Goal: Task Accomplishment & Management: Use online tool/utility

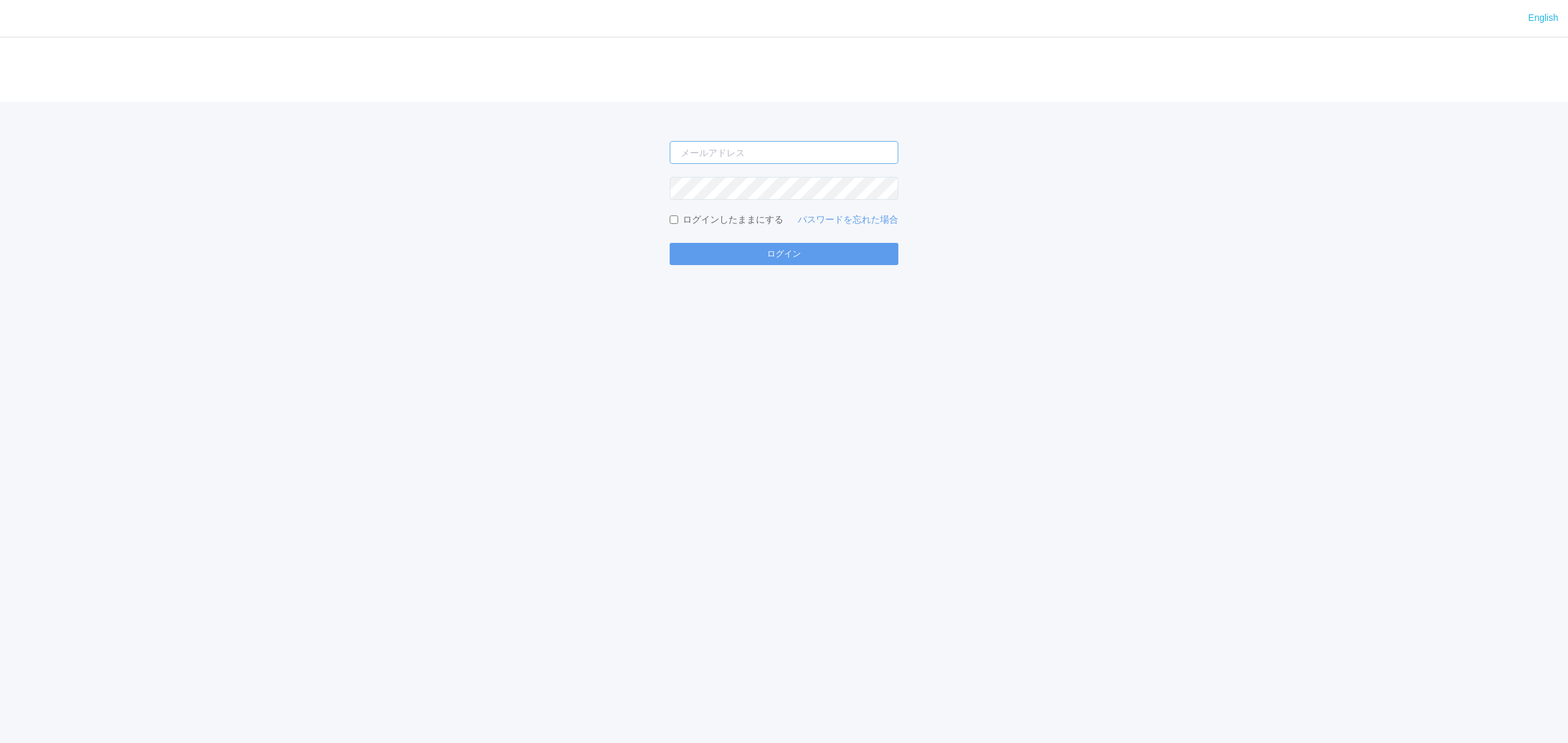
type input "[PERSON_NAME][EMAIL_ADDRESS][DOMAIN_NAME]"
drag, startPoint x: 675, startPoint y: 334, endPoint x: 673, endPoint y: 316, distance: 18.1
click at [676, 334] on div "English ログイン [PERSON_NAME][EMAIL_ADDRESS][DOMAIN_NAME] ログインしたままにする パスワードを忘れた場合 …" at bounding box center [784, 372] width 1568 height 743
click at [703, 257] on button "ログイン" at bounding box center [784, 255] width 229 height 23
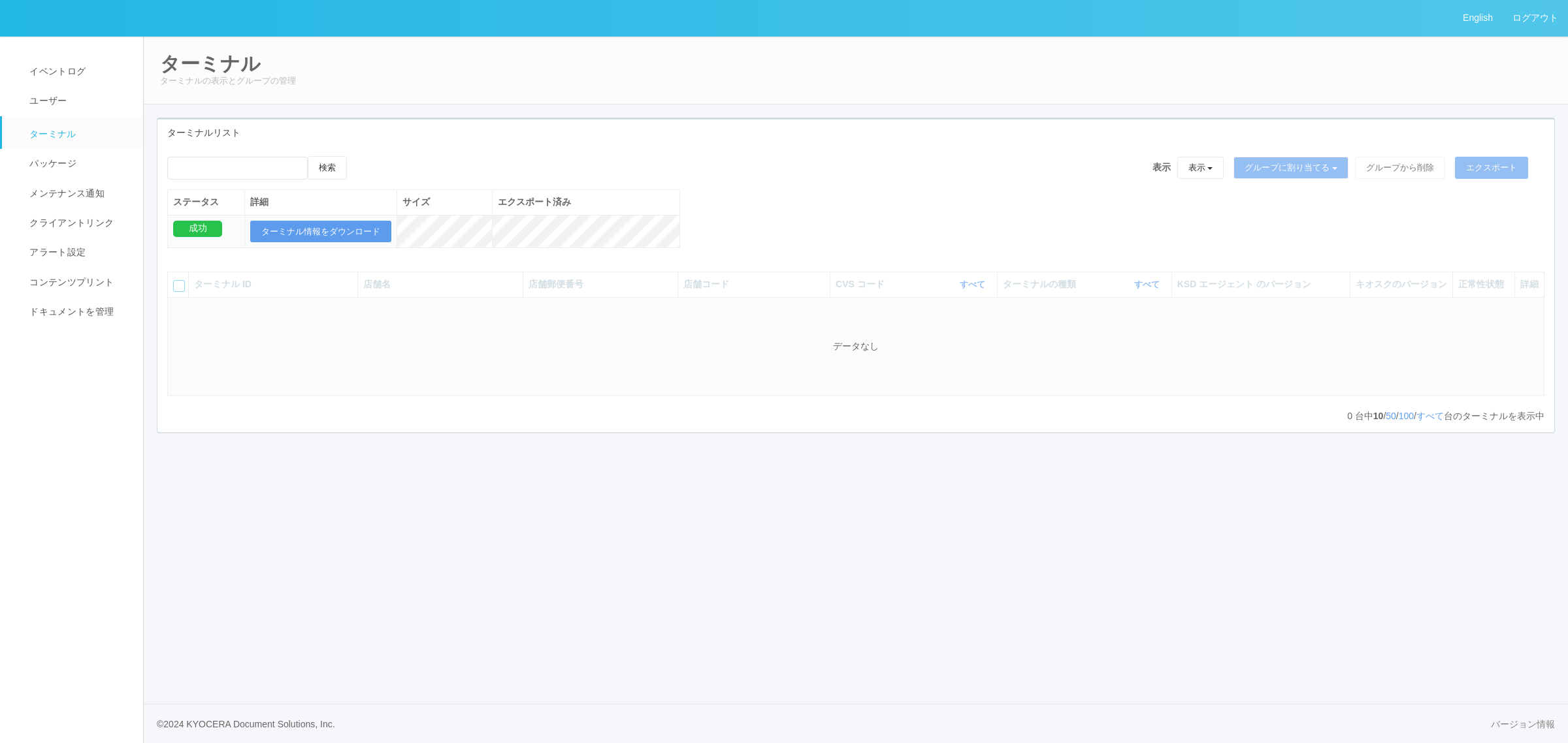
click at [608, 498] on div "English ログアウト イベントログ ユーザー ターミナル パッケージ メンテナンス通知 クライアントリンク アラート設定 コンテンツプリント ドキュメン…" at bounding box center [784, 372] width 1568 height 743
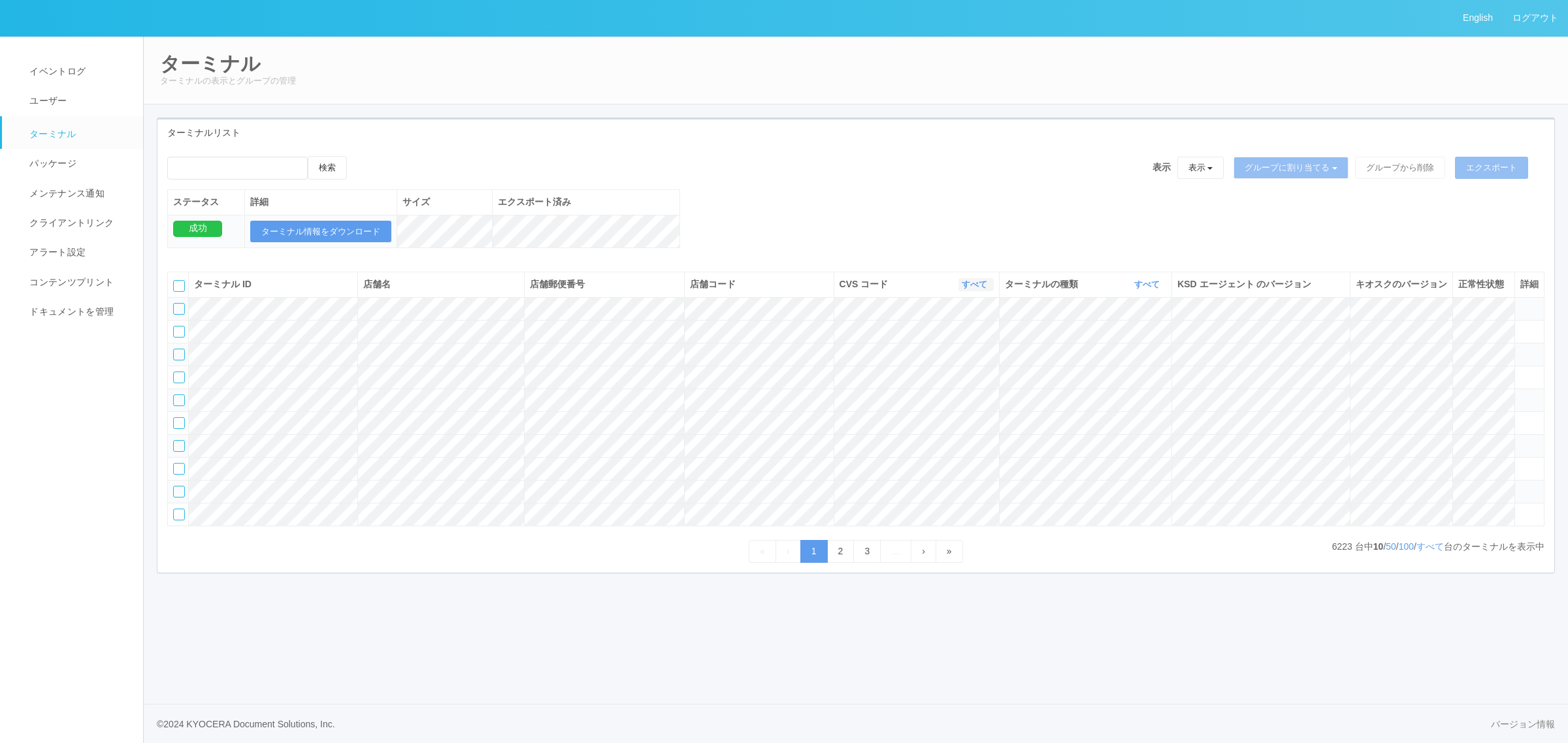
click at [966, 289] on link "すべて" at bounding box center [976, 284] width 29 height 10
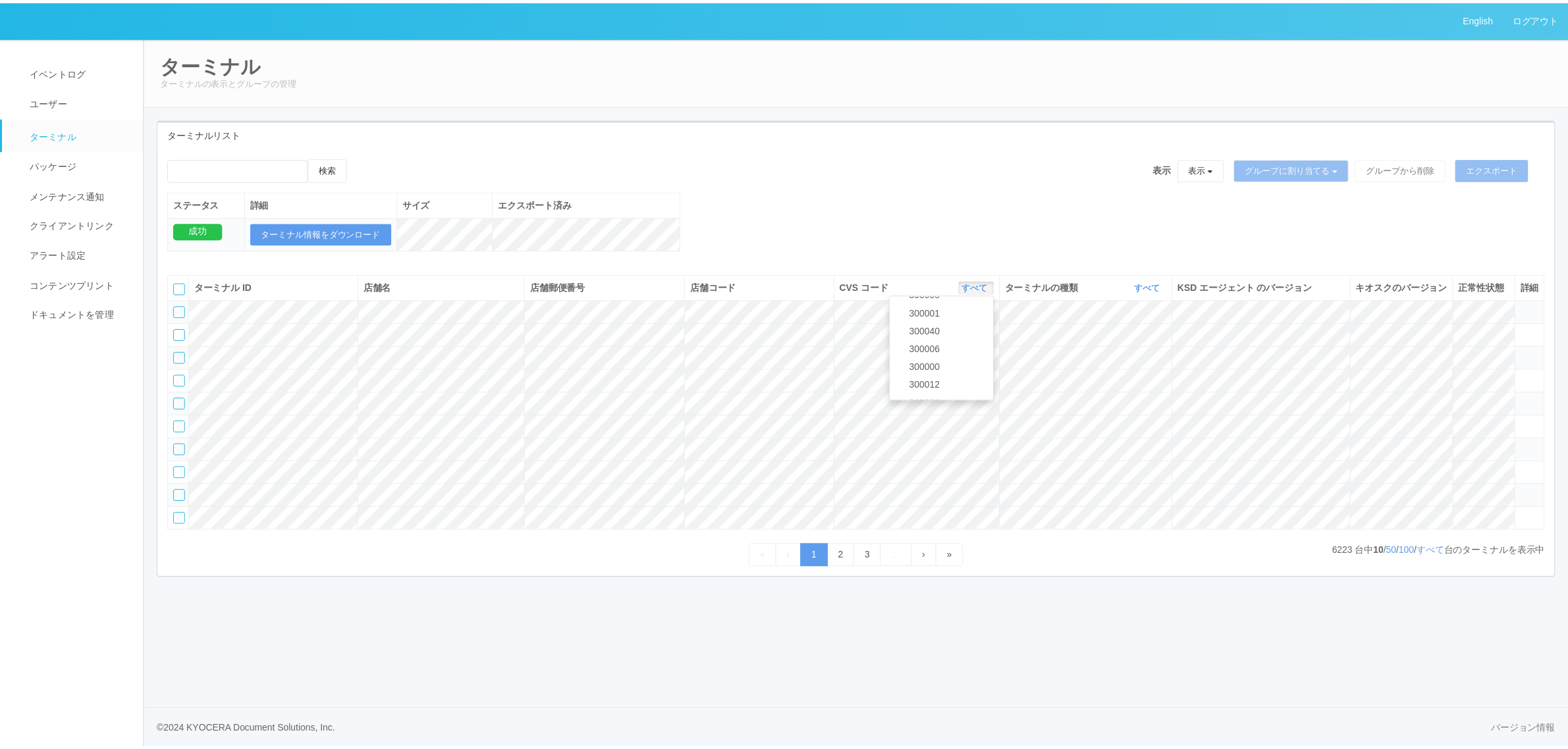
scroll to position [568, 0]
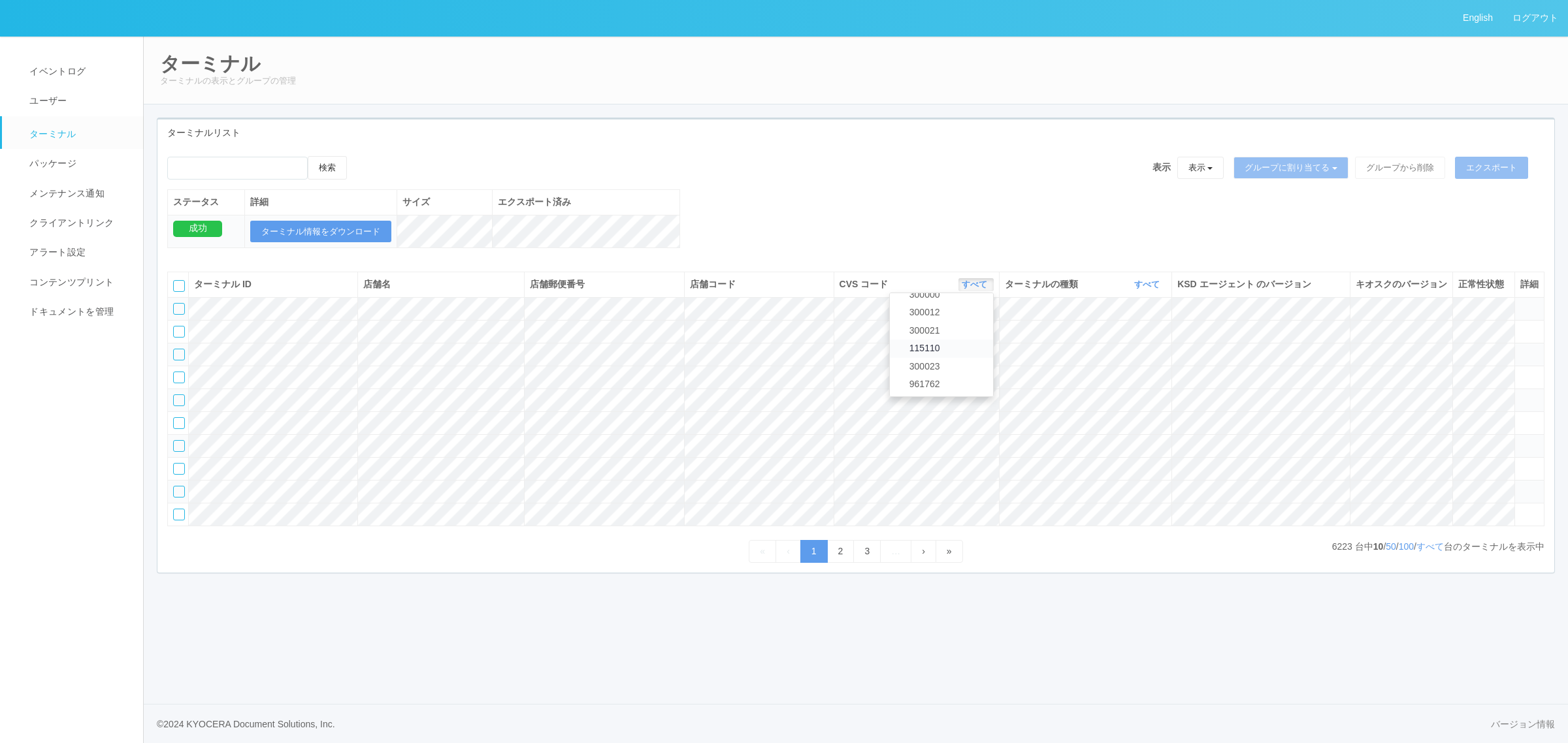
click at [937, 354] on span "115110" at bounding box center [921, 348] width 37 height 10
click at [1134, 289] on link "すべて" at bounding box center [1149, 284] width 29 height 10
click at [53, 74] on span "イベントログ" at bounding box center [56, 71] width 60 height 10
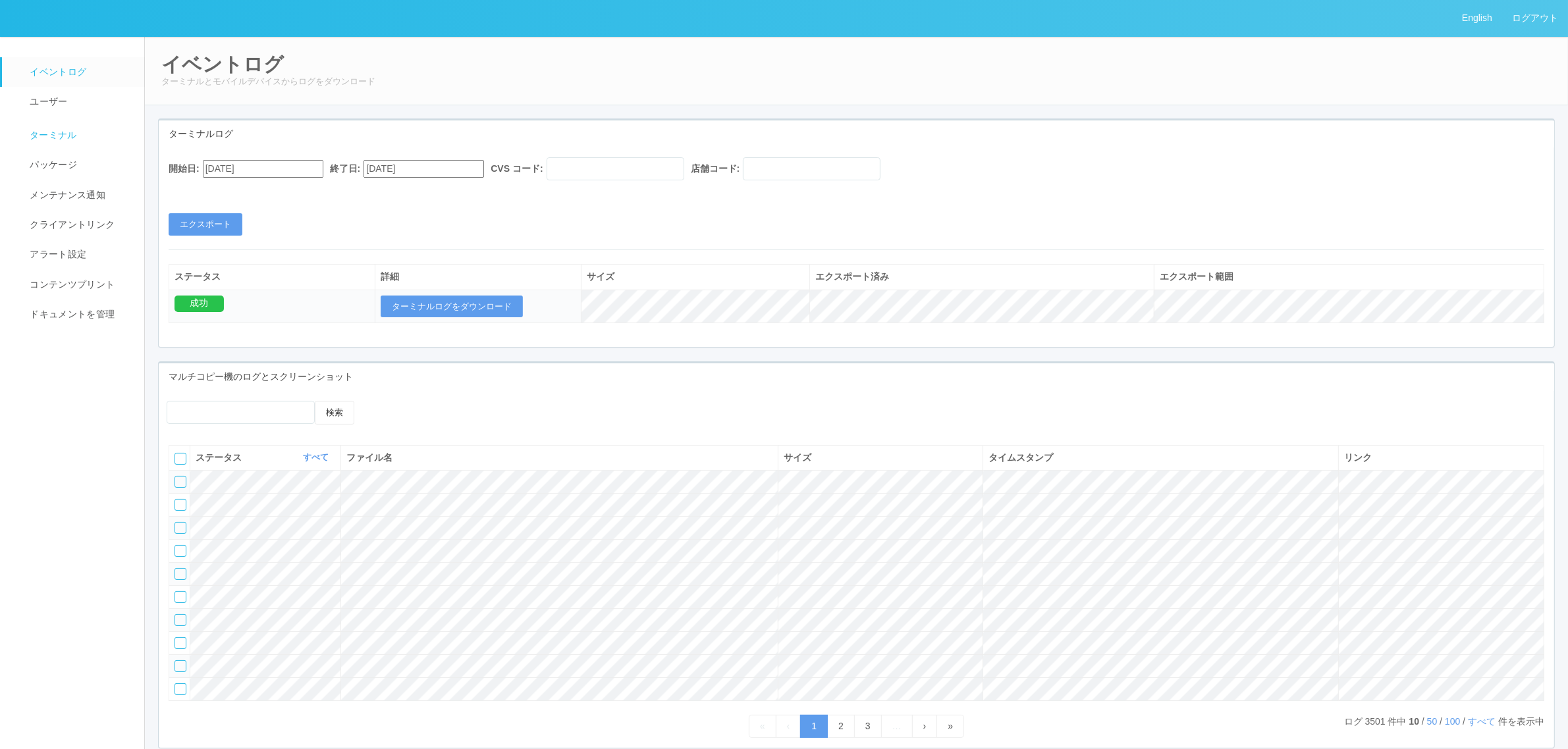
click at [46, 138] on span "ターミナル" at bounding box center [51, 135] width 50 height 11
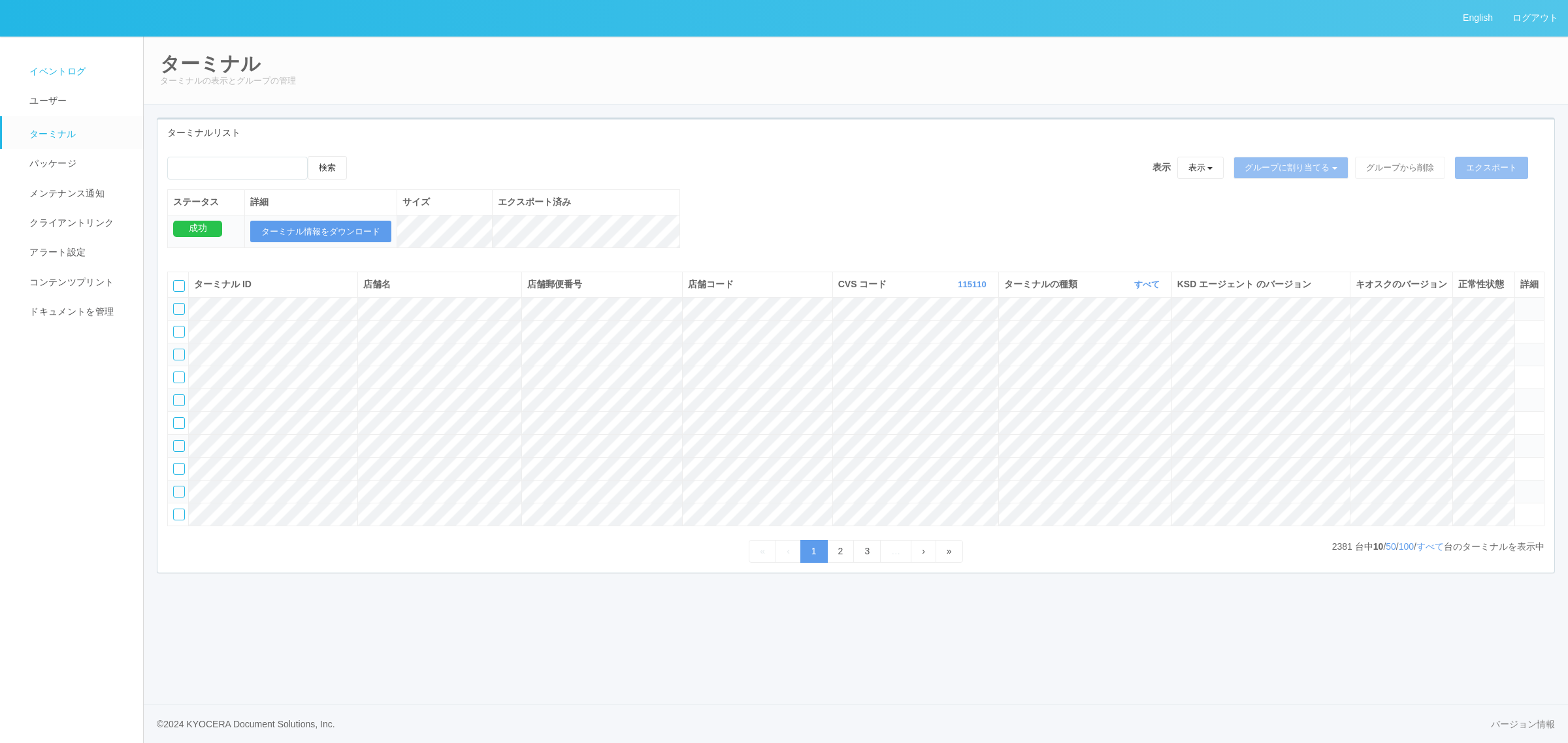
click at [74, 72] on span "イベントログ" at bounding box center [56, 71] width 60 height 10
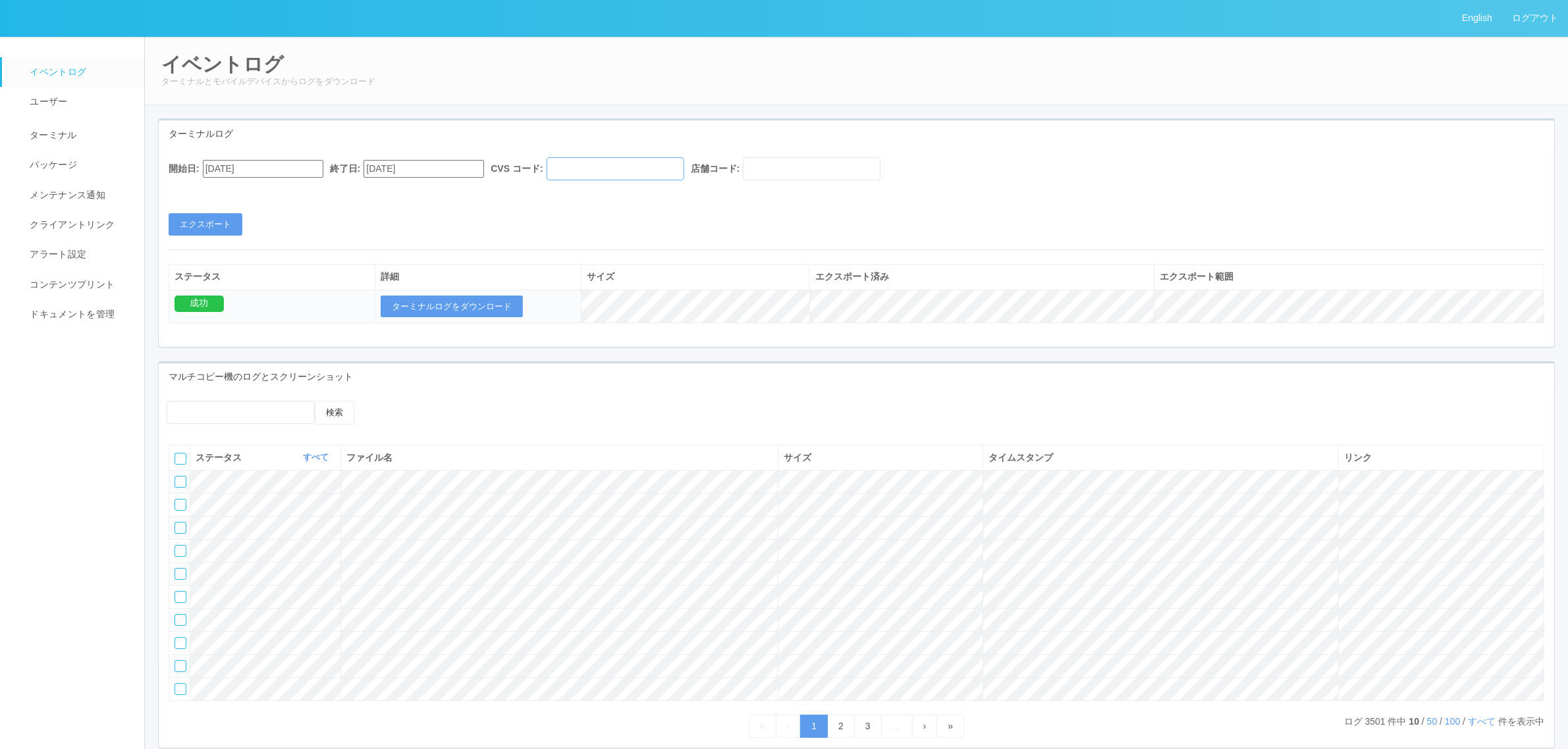
click at [684, 162] on input "text" at bounding box center [615, 169] width 137 height 23
paste input "115110"
type input "115110"
click at [276, 167] on input "[DATE]" at bounding box center [263, 169] width 120 height 18
click at [224, 188] on button "button" at bounding box center [219, 186] width 11 height 4
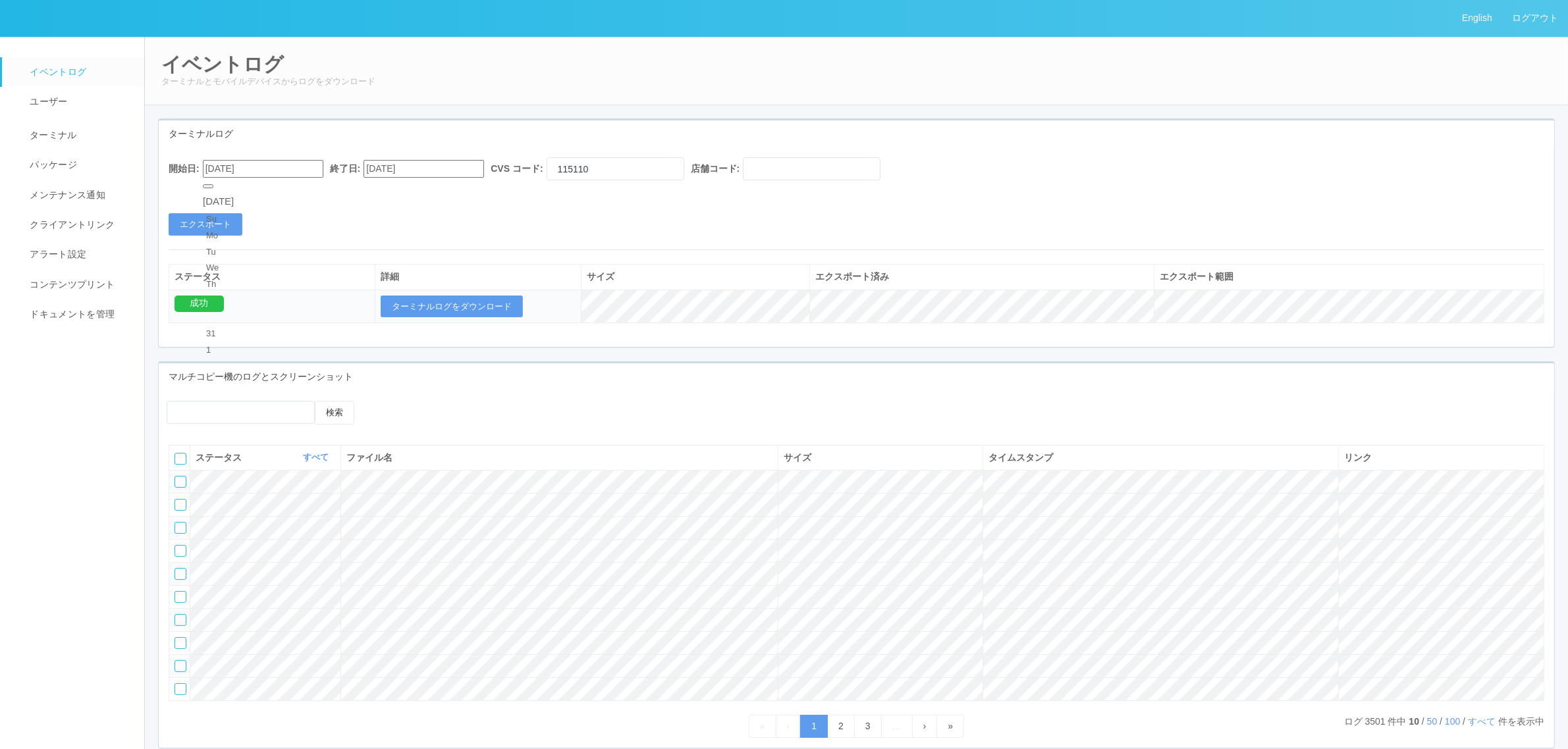
click at [234, 442] on div "7 8 9 10 11 12 13" at bounding box center [219, 497] width 31 height 111
click at [231, 540] on div "13" at bounding box center [219, 547] width 24 height 13
type input "[DATE]"
click at [444, 172] on input "[DATE]" at bounding box center [423, 169] width 120 height 18
click at [400, 576] on div "16" at bounding box center [388, 582] width 24 height 13
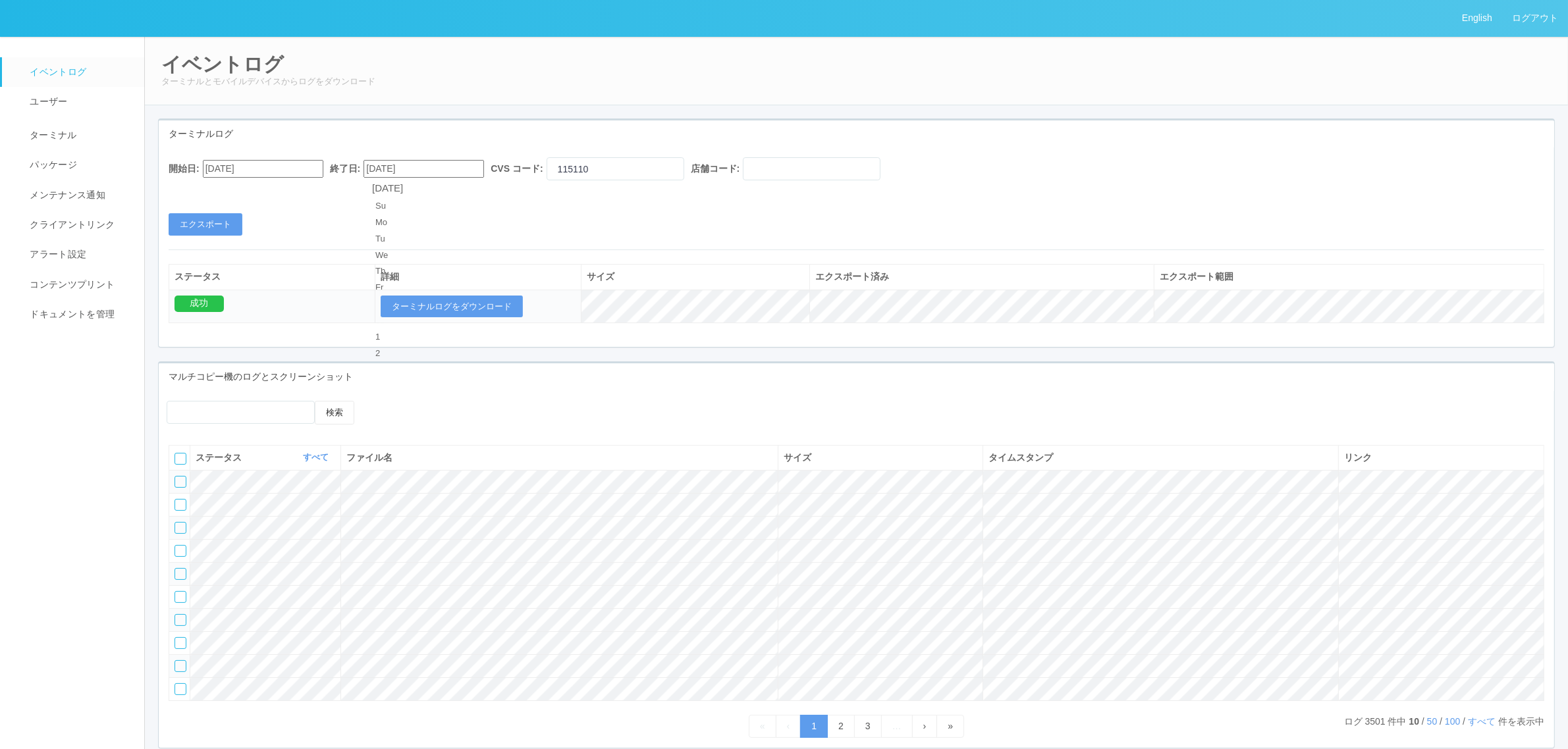
type input "[DATE]"
click at [524, 210] on div "開始日: [DATE] 終了日: [DATE] CVS コード: 115110 店舗コード: エクスポート" at bounding box center [856, 197] width 1396 height 78
click at [223, 223] on button "エクスポート" at bounding box center [206, 225] width 74 height 23
click at [514, 311] on button "ターミナルログをダウンロード" at bounding box center [452, 307] width 142 height 23
click at [22, 133] on em at bounding box center [19, 133] width 12 height 13
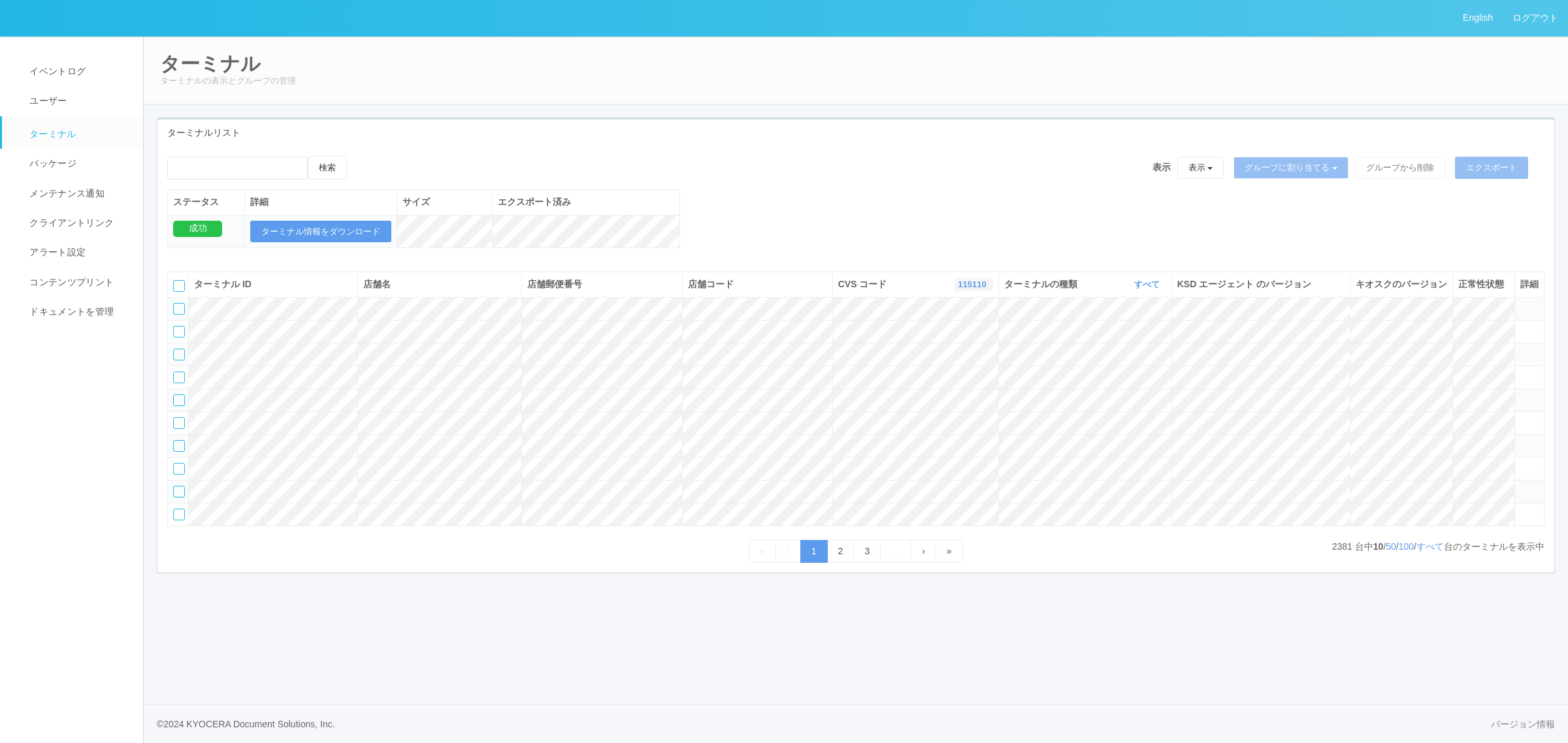
click at [961, 289] on link "115110" at bounding box center [973, 284] width 31 height 10
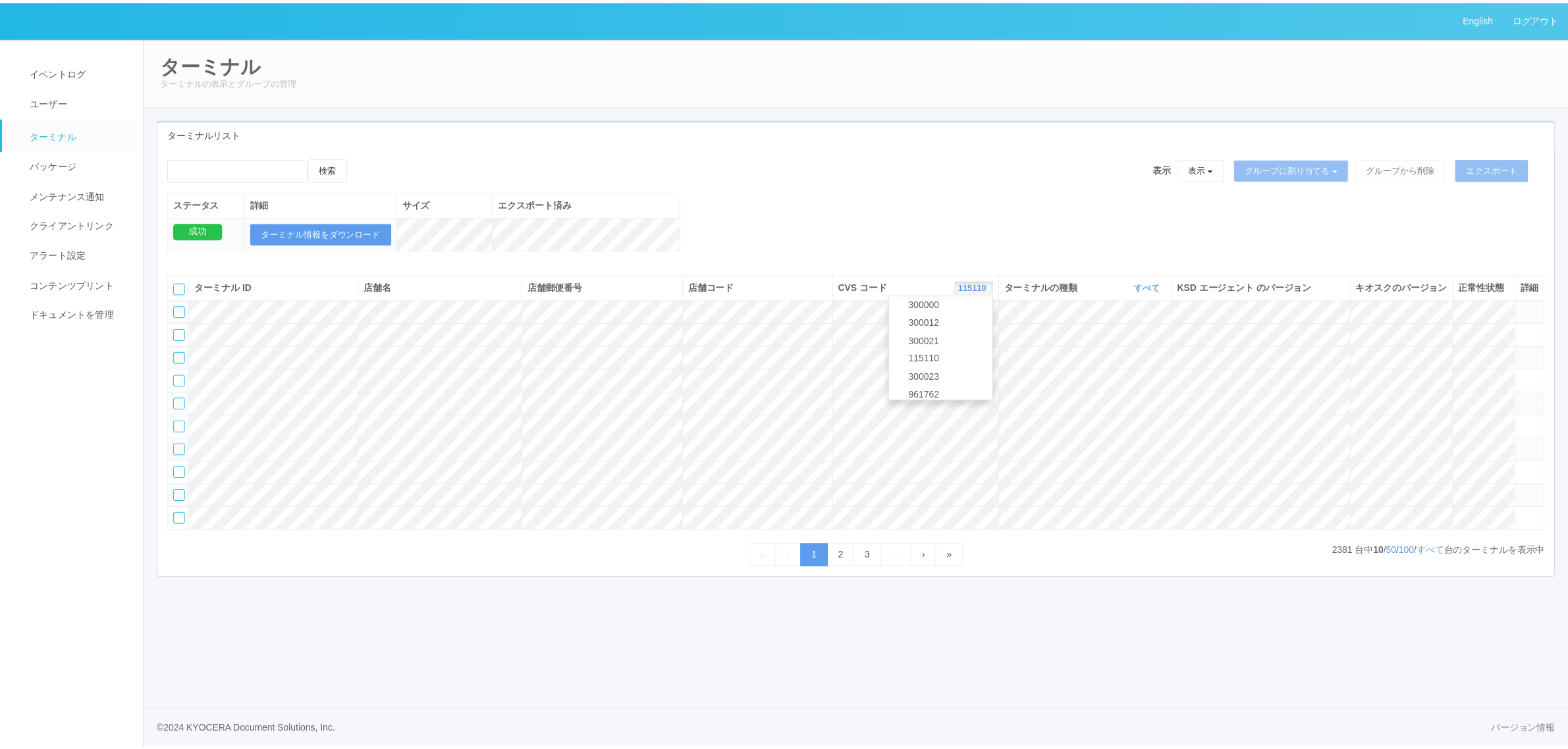
scroll to position [568, 0]
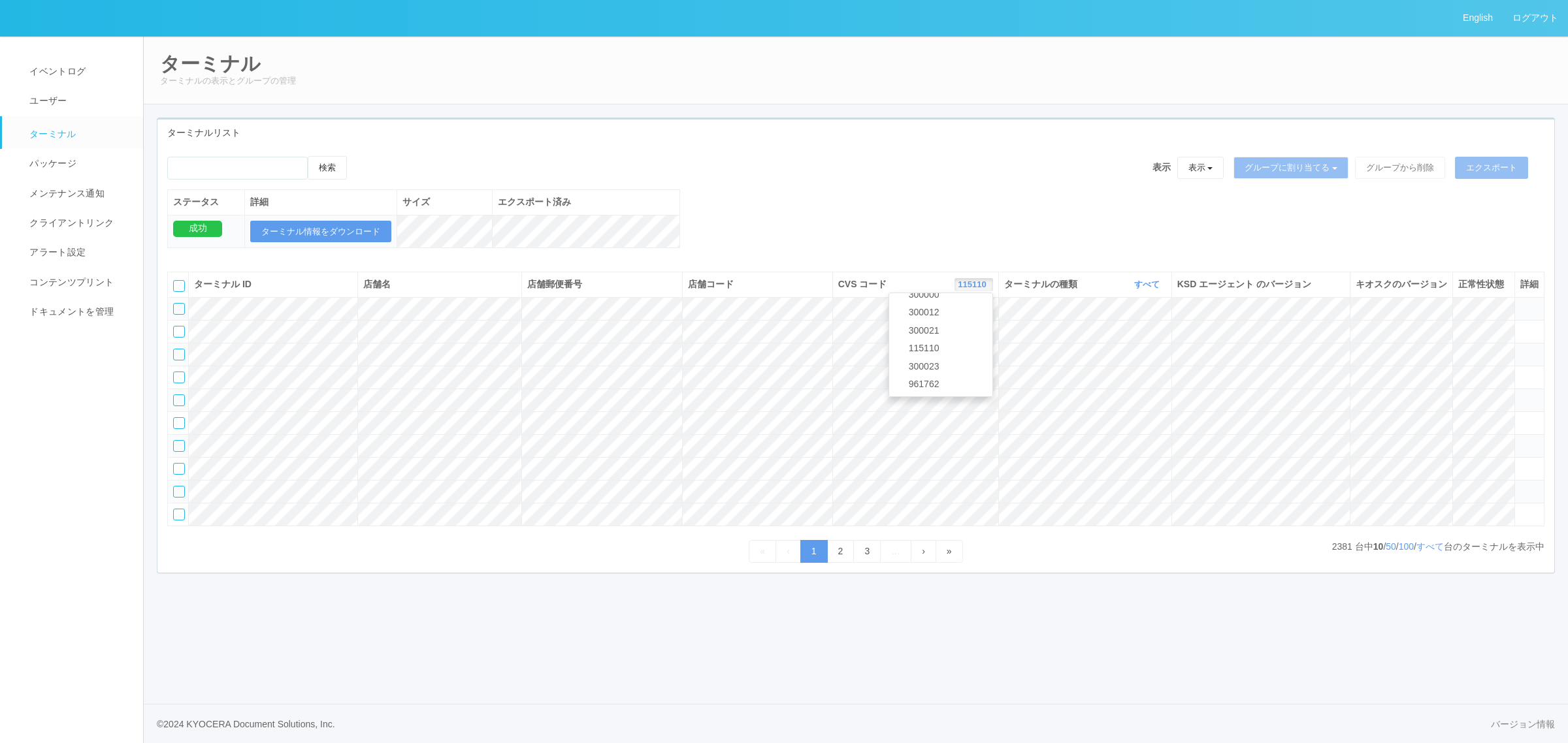
drag, startPoint x: 659, startPoint y: 99, endPoint x: 603, endPoint y: 9, distance: 106.0
click at [658, 97] on div "ターミナル ターミナルの表示とグループの管理" at bounding box center [856, 70] width 1426 height 68
click at [71, 79] on link "イベントログ" at bounding box center [78, 72] width 153 height 29
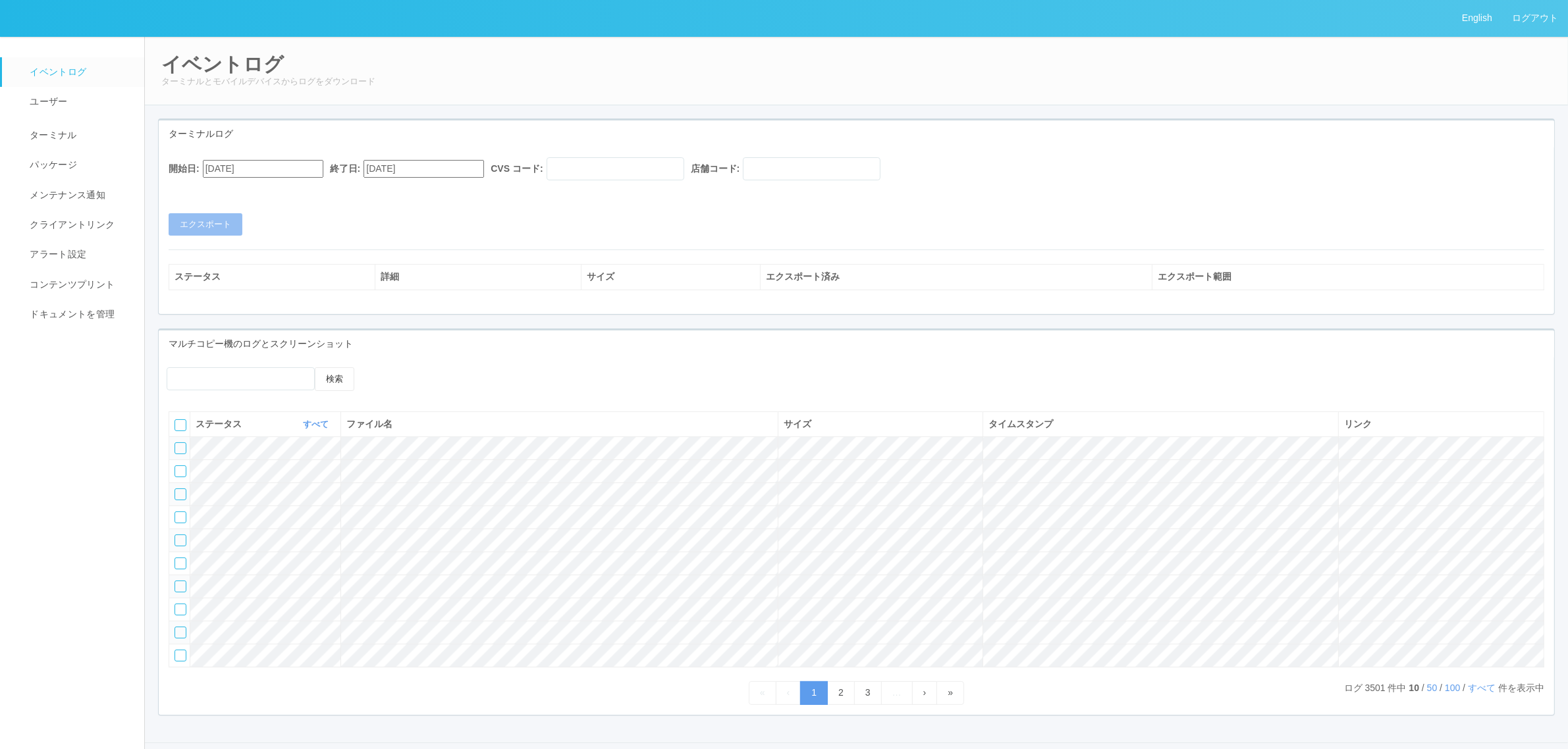
click at [240, 156] on div "開始日: [DATE] 終了日: [DATE] CVS コード: 店舗コード: エクスポート ステータス 詳細 サイズ エクスポート済み エクスポート範囲" at bounding box center [856, 231] width 1396 height 166
click at [247, 165] on input "[DATE]" at bounding box center [263, 169] width 120 height 18
click at [231, 655] on div "16" at bounding box center [219, 661] width 24 height 13
click at [369, 216] on div "開始日: [DATE] 終了日: [DATE] CVS コード: 店舗コード: エクスポート" at bounding box center [856, 197] width 1396 height 78
click at [297, 169] on input "[DATE]" at bounding box center [263, 169] width 120 height 18
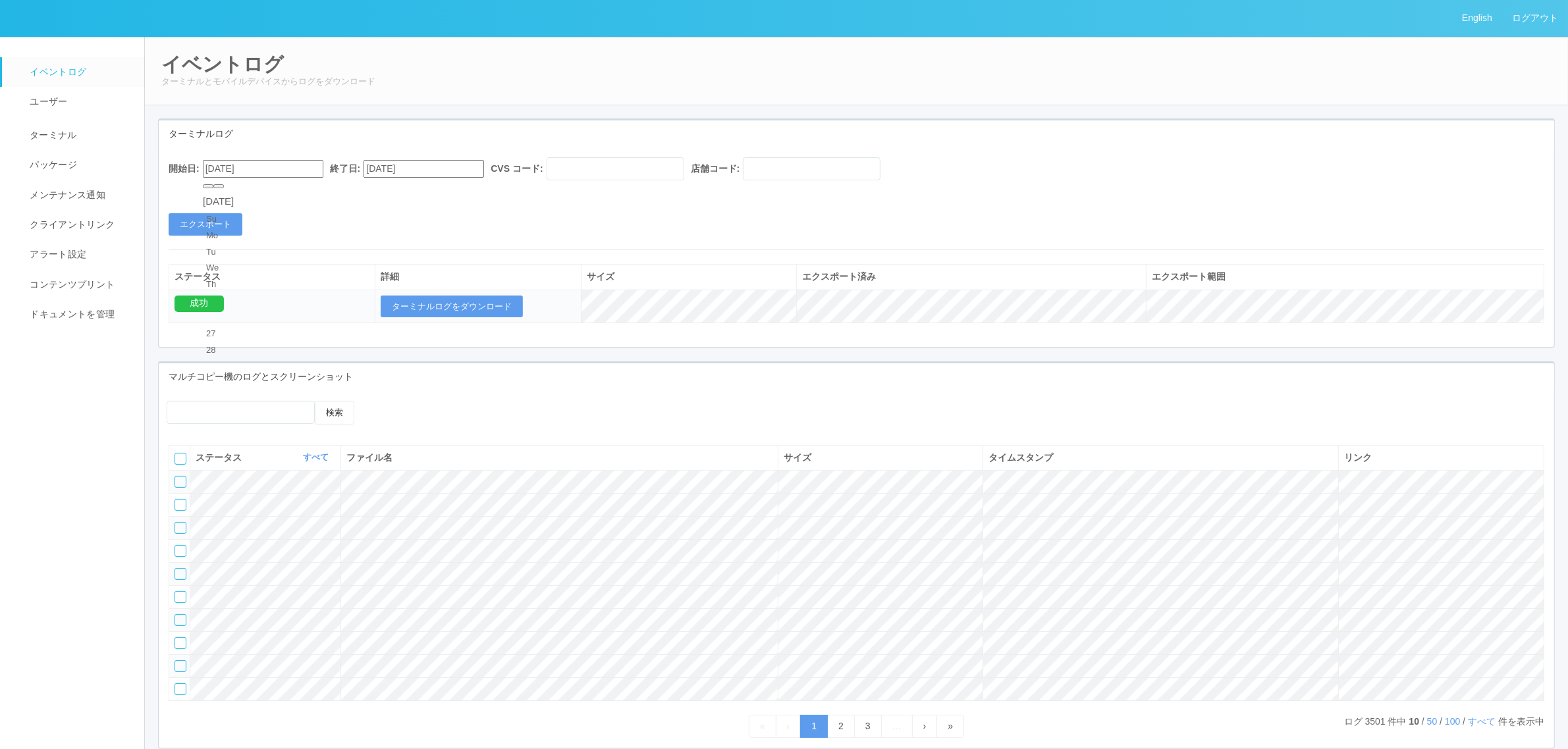
click at [224, 188] on button "button" at bounding box center [219, 186] width 11 height 4
click at [231, 589] on div "16" at bounding box center [219, 595] width 24 height 13
click at [419, 234] on div "開始日: [DATE] 終了日: [DATE] CVS コード: 店舗コード: エクスポート" at bounding box center [856, 197] width 1396 height 78
click at [430, 160] on input "[DATE]" at bounding box center [423, 169] width 120 height 18
click at [631, 235] on div "開始日: [DATE] 終了日: [DATE] [DATE] Su Mo Tu We Th Fr Sa 31 1 2 3 4 5 6 7 8 9 10 11 …" at bounding box center [856, 197] width 1396 height 78
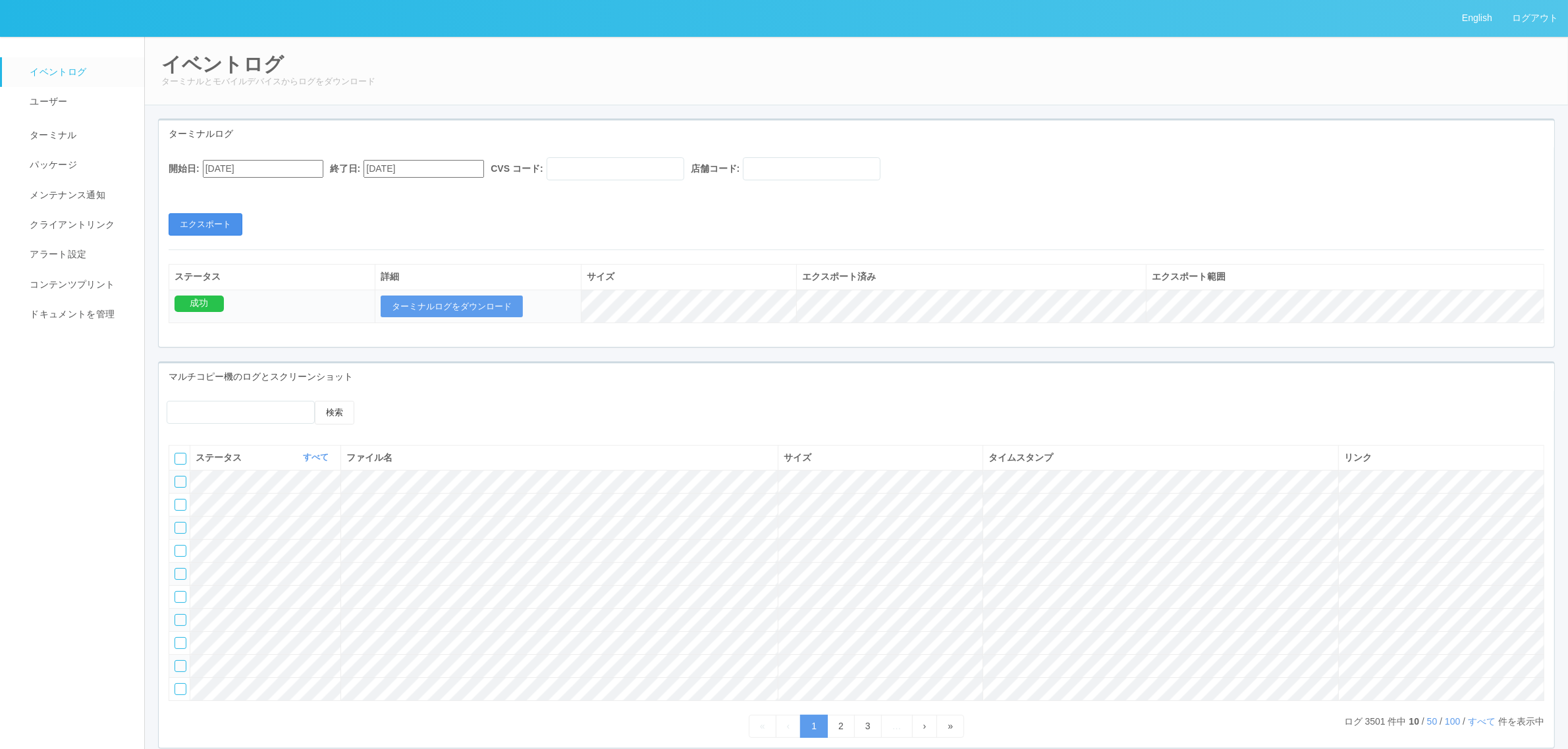
click at [207, 218] on button "エクスポート" at bounding box center [206, 225] width 74 height 23
click at [451, 301] on button "ターミナルログをダウンロード" at bounding box center [452, 307] width 142 height 23
click at [257, 169] on input "[DATE]" at bounding box center [263, 169] width 120 height 18
click at [231, 523] on div "12" at bounding box center [219, 530] width 24 height 13
click at [297, 183] on div "開始日: [DATE] 終了日: [DATE] CVS コード: 店舗コード:" at bounding box center [856, 172] width 1375 height 29
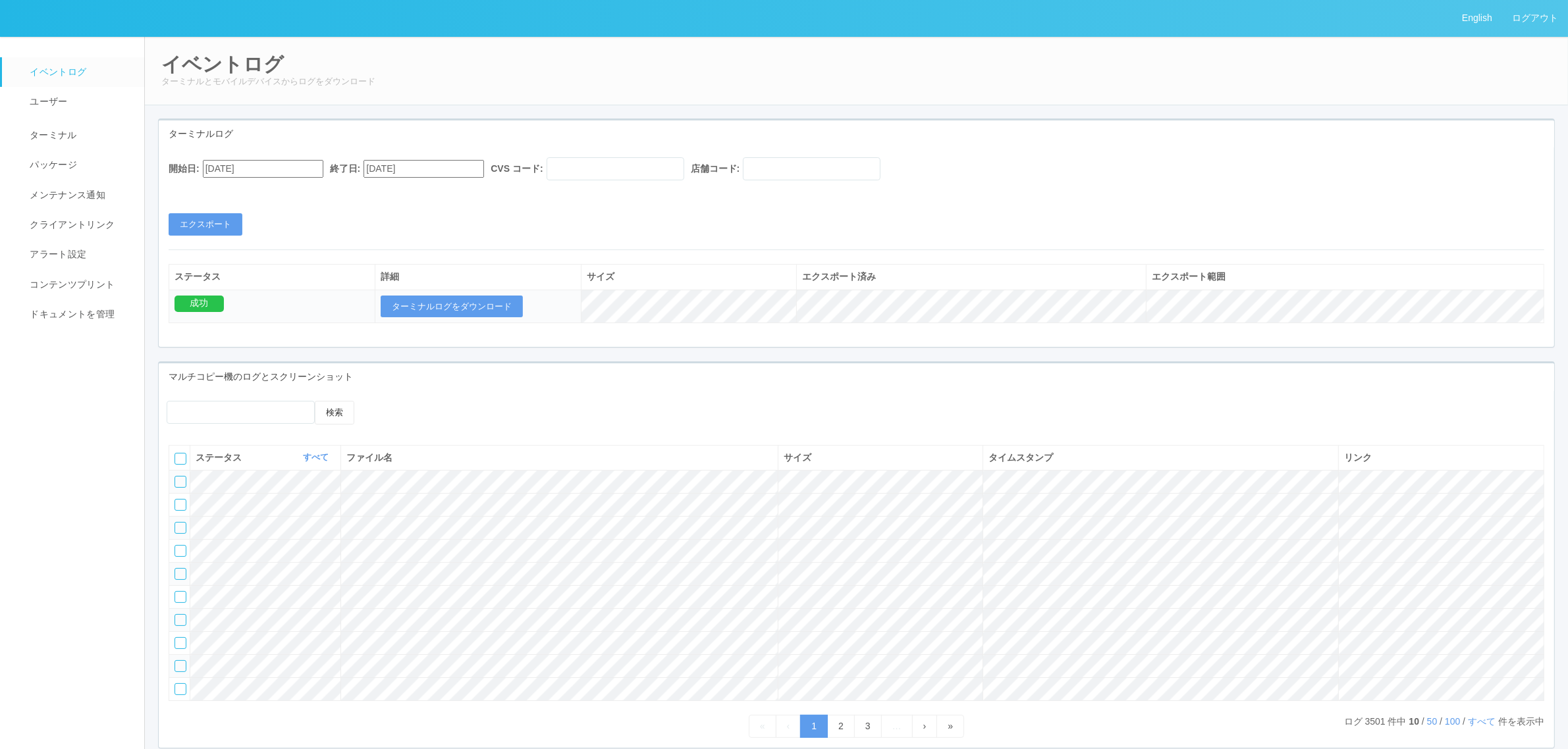
click at [303, 175] on input "[DATE]" at bounding box center [263, 169] width 120 height 18
click at [231, 540] on div "13" at bounding box center [219, 547] width 24 height 13
type input "[DATE]"
click at [436, 168] on input "[DATE]" at bounding box center [423, 169] width 120 height 18
click at [400, 576] on div "16" at bounding box center [388, 582] width 24 height 13
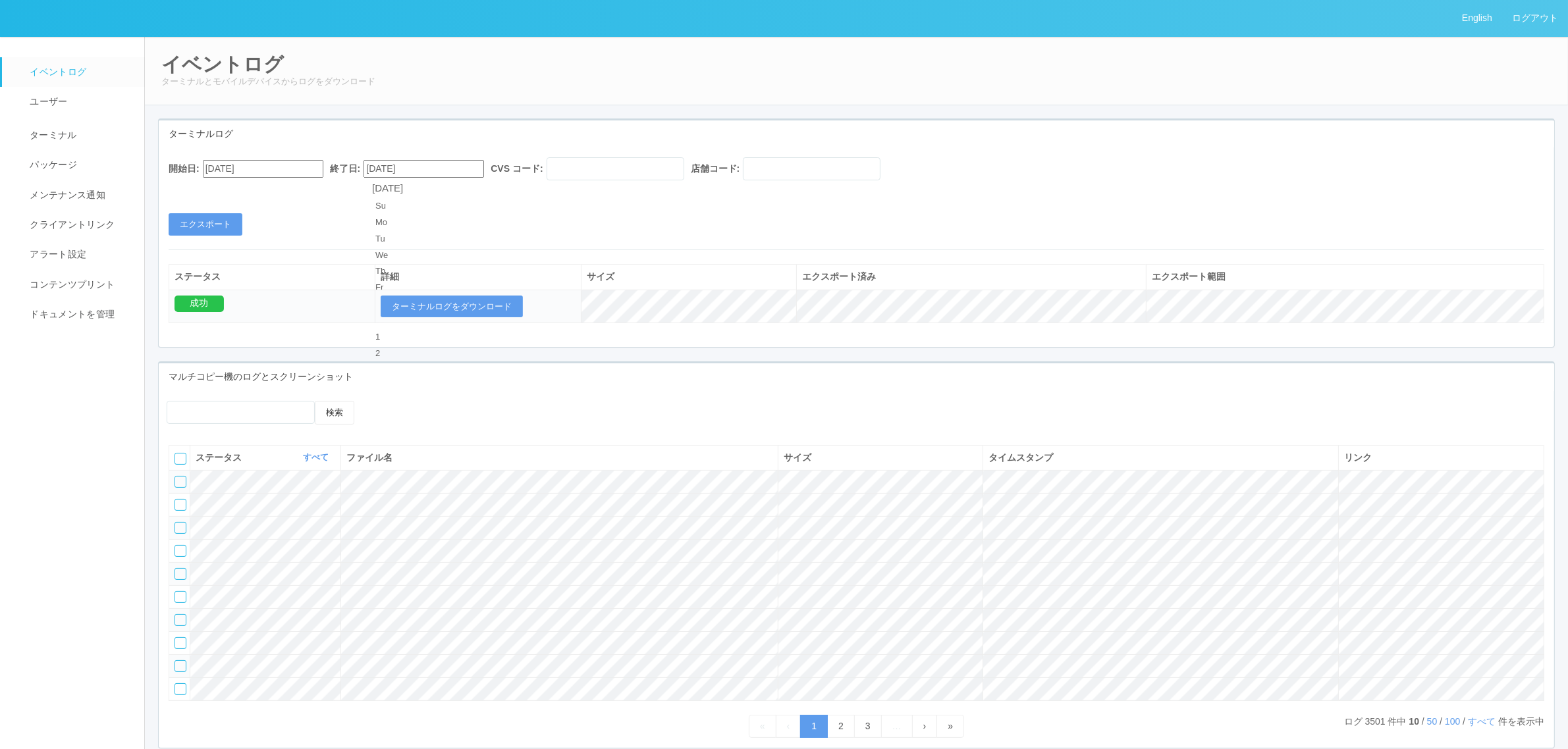
type input "[DATE]"
click at [471, 217] on div "開始日: [DATE] 終了日: [DATE] CVS コード: 店舗コード: エクスポート" at bounding box center [856, 197] width 1396 height 78
drag, startPoint x: 634, startPoint y: 172, endPoint x: 637, endPoint y: 180, distance: 8.5
click at [635, 172] on input "text" at bounding box center [615, 169] width 137 height 23
drag, startPoint x: 447, startPoint y: 215, endPoint x: 377, endPoint y: 228, distance: 71.2
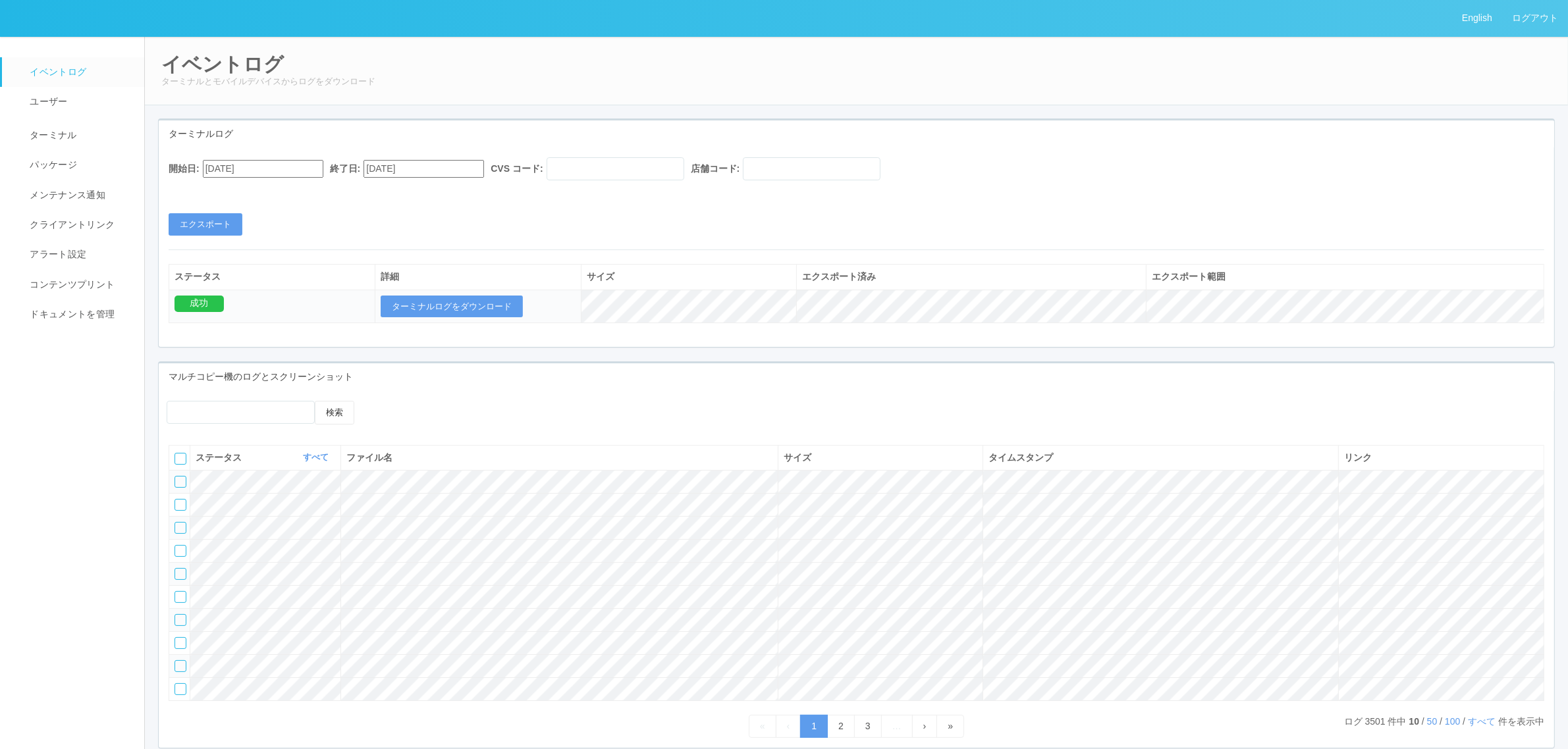
click at [444, 216] on div "開始日: [DATE] 終了日: [DATE] CVS コード: 店舗コード: エクスポート" at bounding box center [856, 197] width 1396 height 78
click at [201, 218] on button "エクスポート" at bounding box center [206, 225] width 74 height 23
click at [479, 307] on button "ターミナルログをダウンロード" at bounding box center [452, 307] width 142 height 23
click at [76, 294] on link "コンテンツプリント" at bounding box center [79, 284] width 154 height 29
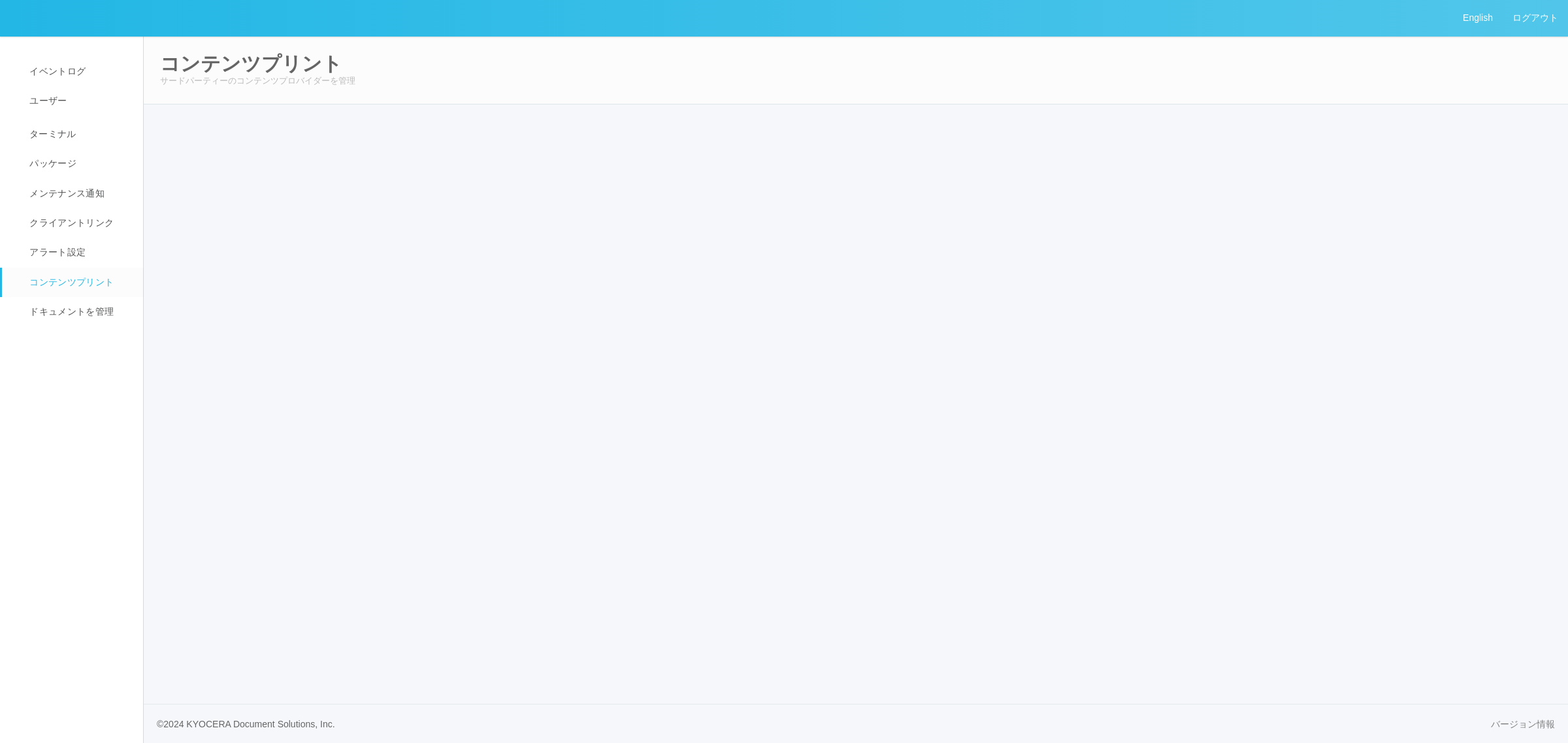
select select "6"
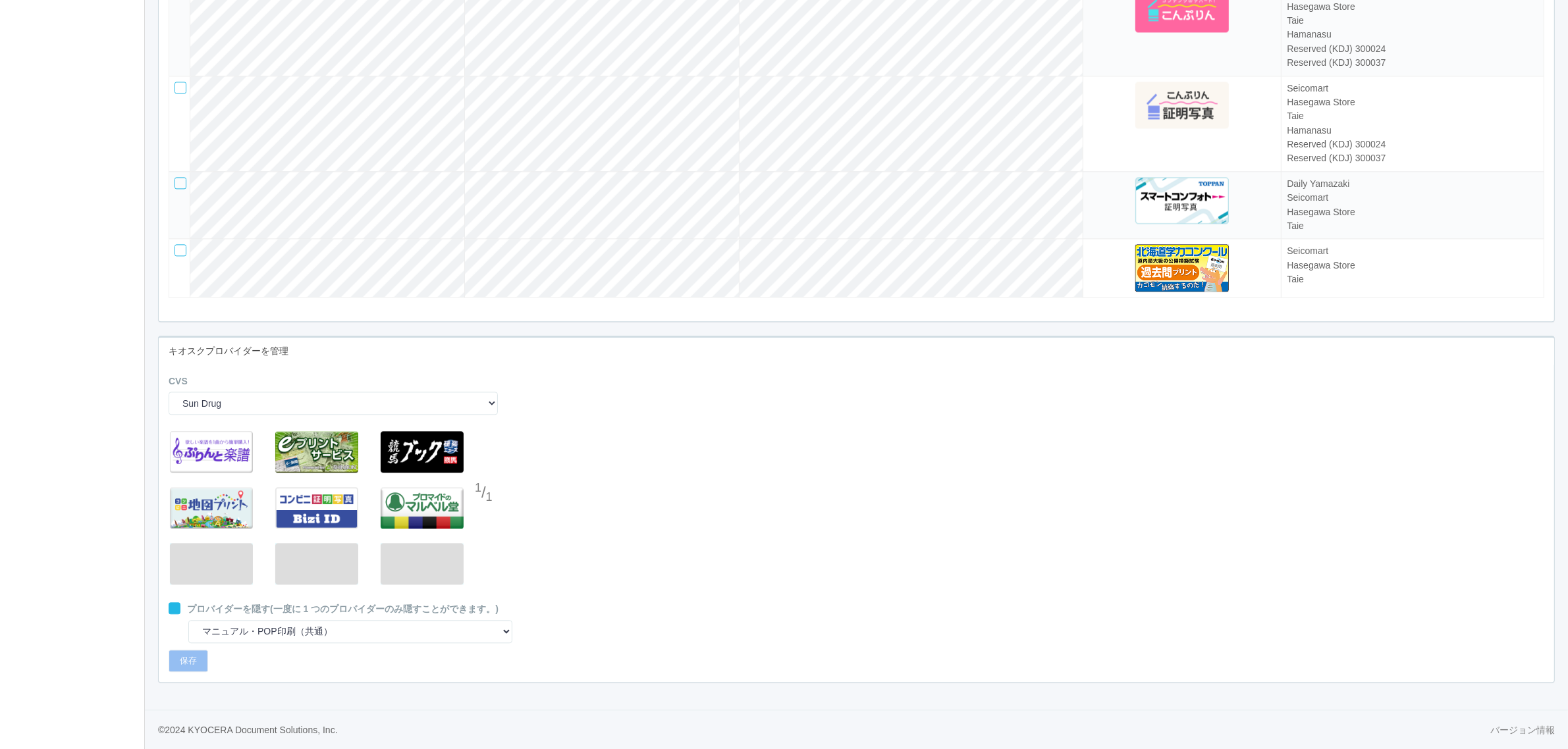
scroll to position [3679, 0]
click at [294, 397] on select "Sun Drug Daily Yamazaki Preview ARCS NRS (Nippon Racing Service) Seicomart Uny …" at bounding box center [333, 403] width 329 height 23
select select "5"
click at [169, 392] on select "Sun Drug Daily Yamazaki Preview ARCS NRS (Nippon Racing Service) Seicomart Uny …" at bounding box center [333, 403] width 329 height 23
select select "13"
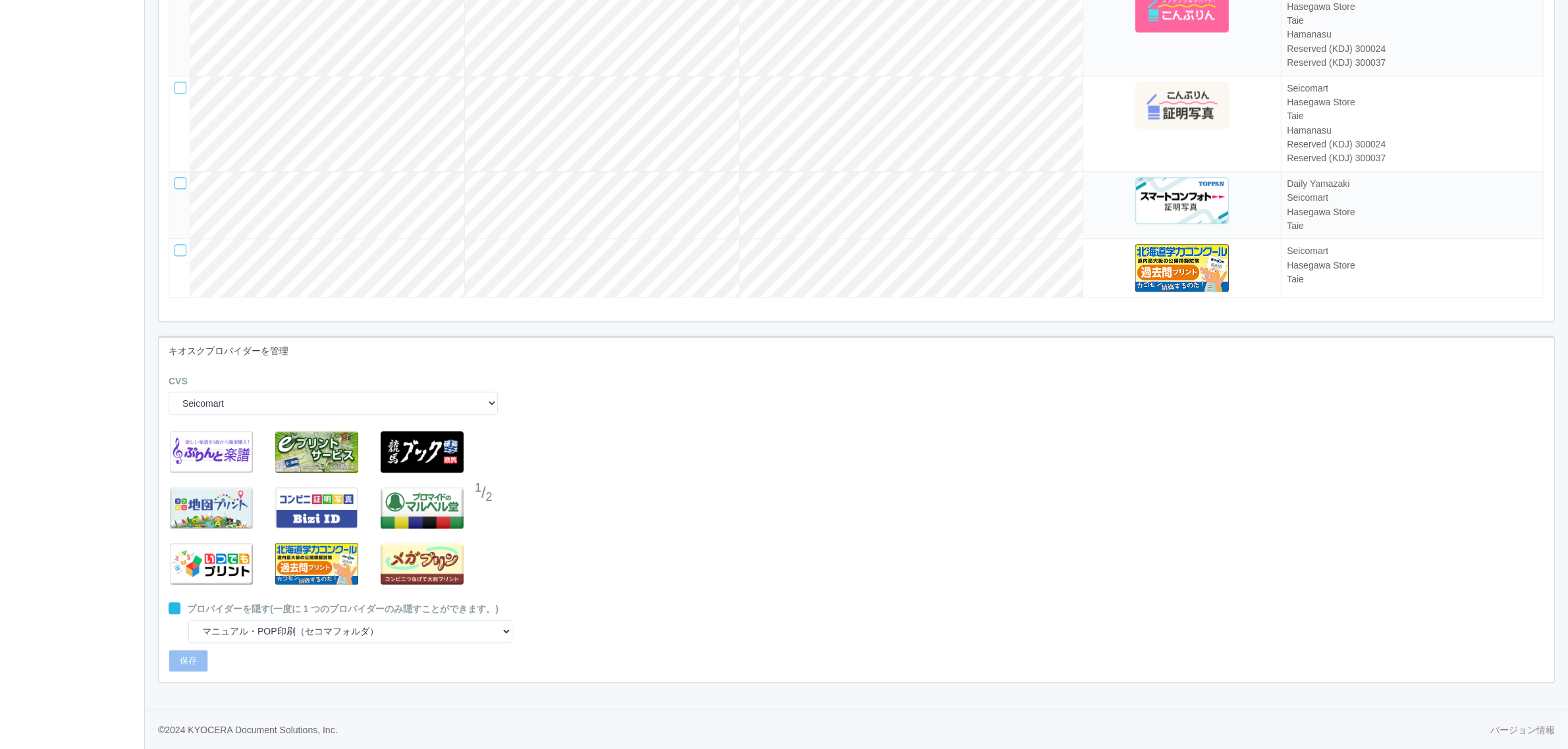
click at [491, 517] on div at bounding box center [484, 520] width 19 height 26
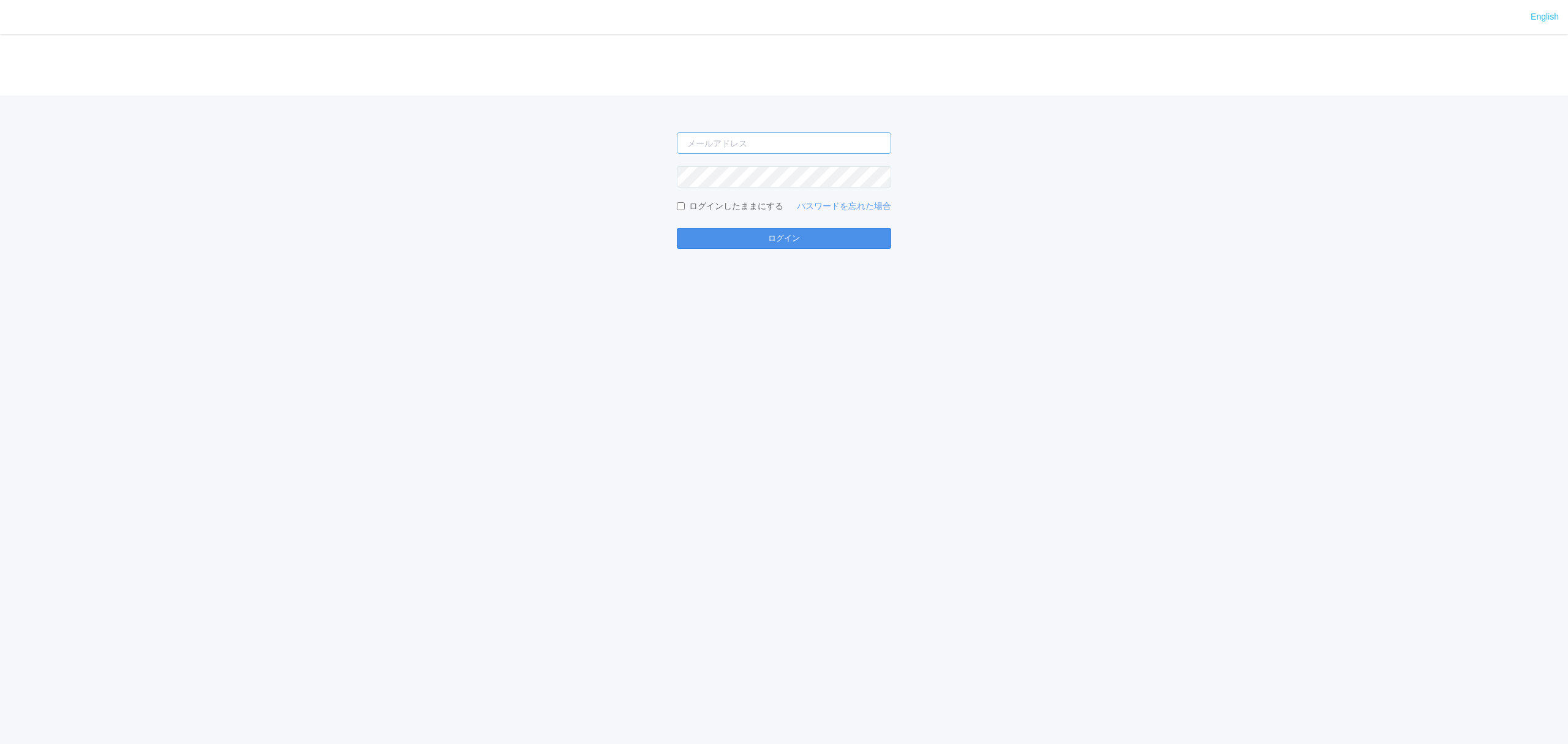
type input "[EMAIL_ADDRESS][DOMAIN_NAME]"
click at [716, 235] on button "ログイン" at bounding box center [784, 239] width 215 height 21
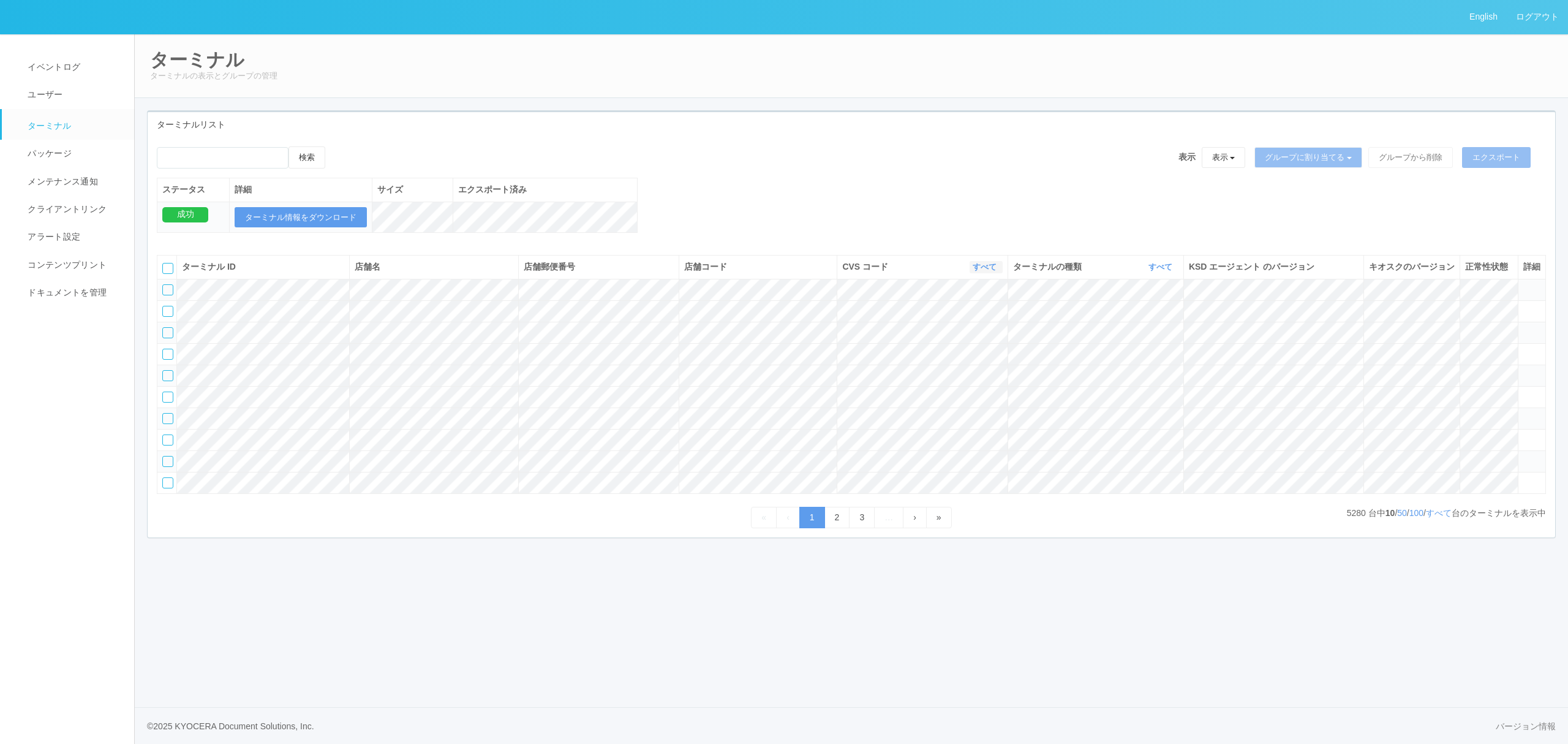
drag, startPoint x: 983, startPoint y: 277, endPoint x: 982, endPoint y: 312, distance: 35.0
click at [983, 271] on link "すべて" at bounding box center [986, 267] width 27 height 9
click at [965, 369] on link "961762" at bounding box center [954, 361] width 97 height 17
click at [1149, 271] on link "すべて" at bounding box center [1162, 267] width 27 height 9
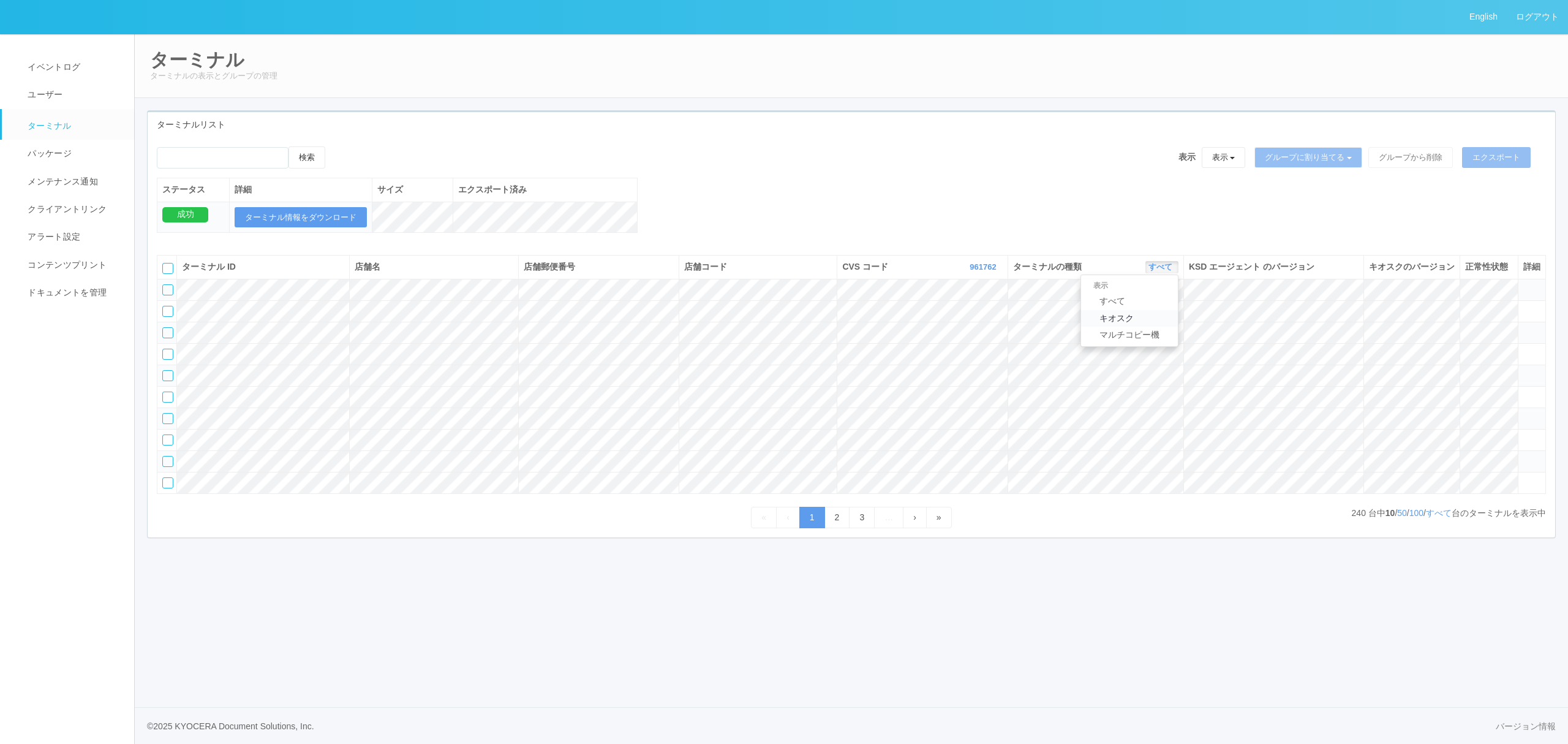
click at [1138, 327] on link "キオスク" at bounding box center [1130, 318] width 97 height 17
click at [832, 529] on link "2" at bounding box center [837, 517] width 26 height 21
